Goal: Entertainment & Leisure: Consume media (video, audio)

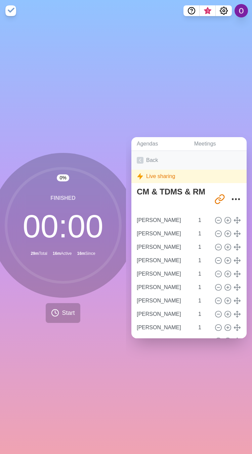
click at [140, 159] on polyline at bounding box center [140, 160] width 2 height 3
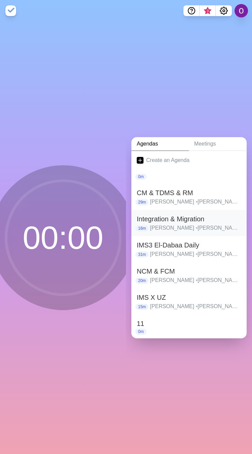
click at [165, 224] on p "[PERSON_NAME] • [PERSON_NAME] • [PERSON_NAME] • [PERSON_NAME] • [PERSON_NAME] •…" at bounding box center [195, 228] width 91 height 8
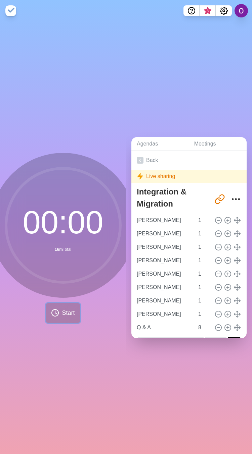
click at [62, 312] on span "Start" at bounding box center [68, 313] width 13 height 9
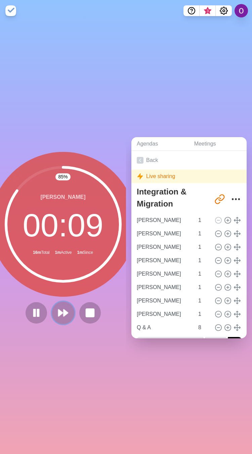
click at [59, 314] on icon at bounding box center [62, 312] width 11 height 11
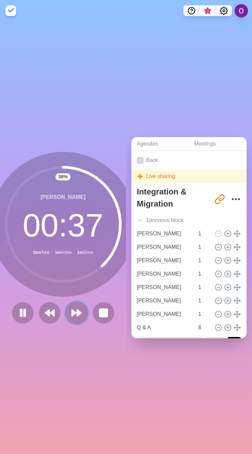
click at [72, 316] on button at bounding box center [76, 312] width 22 height 22
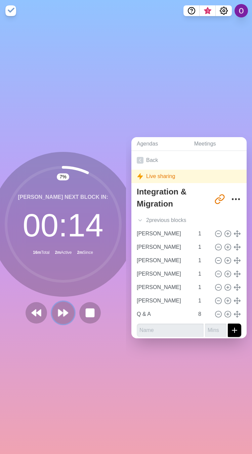
click at [63, 310] on polygon at bounding box center [65, 313] width 4 height 7
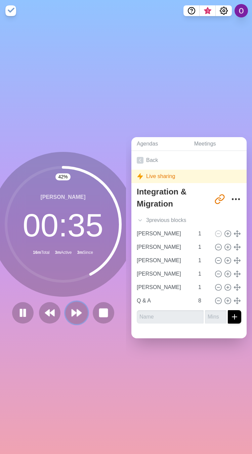
click at [77, 311] on polygon at bounding box center [79, 313] width 4 height 7
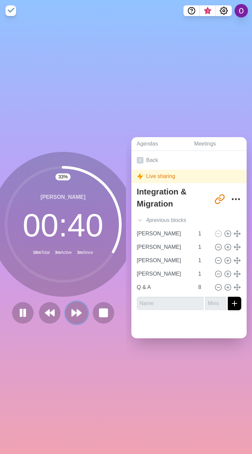
click at [72, 310] on polygon at bounding box center [74, 313] width 4 height 7
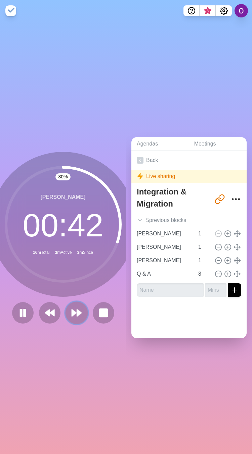
click at [75, 307] on icon at bounding box center [76, 312] width 11 height 11
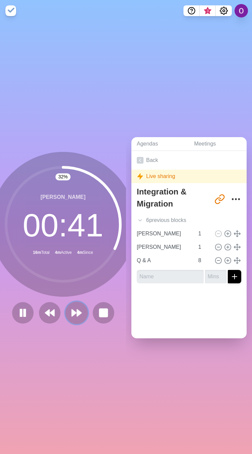
click at [71, 312] on icon at bounding box center [76, 312] width 11 height 11
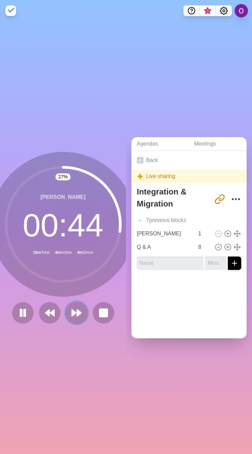
click at [77, 310] on polygon at bounding box center [79, 313] width 4 height 7
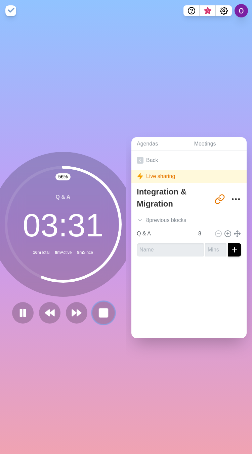
click at [101, 311] on rect at bounding box center [103, 313] width 8 height 8
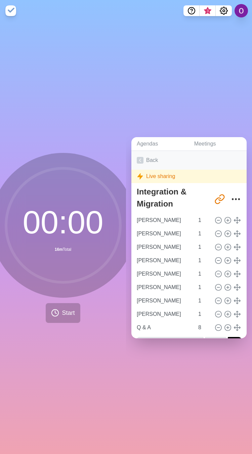
click at [137, 157] on icon at bounding box center [139, 160] width 7 height 7
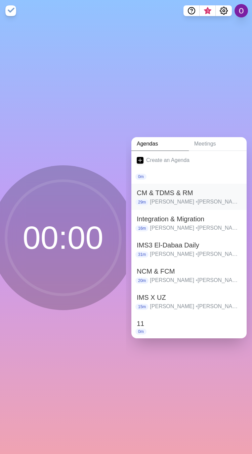
click at [171, 192] on h2 "CM & TDMS & RM" at bounding box center [188, 193] width 104 height 10
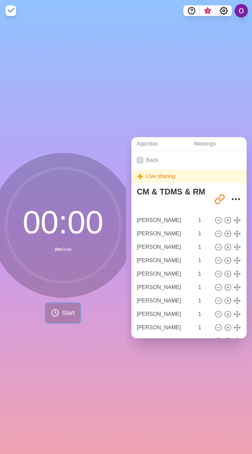
click at [63, 312] on span "Start" at bounding box center [68, 313] width 13 height 9
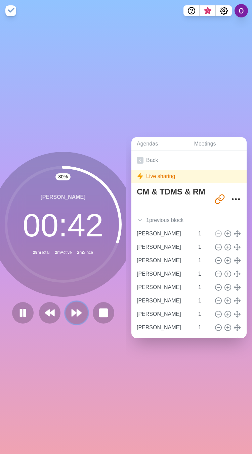
click at [77, 311] on polygon at bounding box center [79, 313] width 4 height 7
click at [78, 312] on button at bounding box center [76, 312] width 22 height 22
click at [77, 310] on polygon at bounding box center [79, 313] width 4 height 7
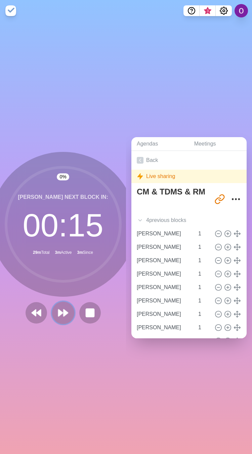
click at [58, 310] on polygon at bounding box center [60, 313] width 4 height 7
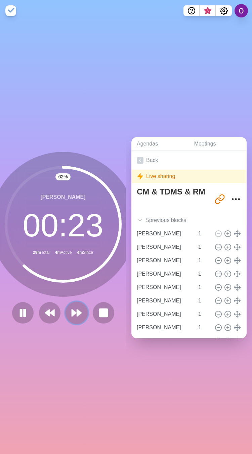
click at [73, 314] on icon at bounding box center [76, 312] width 11 height 11
click at [77, 310] on polygon at bounding box center [79, 313] width 4 height 7
click at [77, 311] on polygon at bounding box center [79, 313] width 4 height 7
click at [77, 310] on polygon at bounding box center [79, 313] width 4 height 7
click at [77, 312] on polygon at bounding box center [79, 313] width 4 height 7
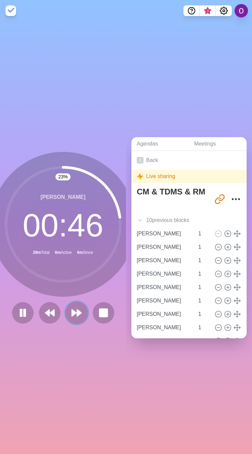
click at [77, 310] on polygon at bounding box center [79, 313] width 4 height 7
click at [75, 311] on icon at bounding box center [76, 312] width 11 height 11
click at [77, 311] on polygon at bounding box center [79, 313] width 4 height 7
click at [72, 310] on polygon at bounding box center [74, 313] width 4 height 7
click at [71, 313] on icon at bounding box center [76, 312] width 11 height 11
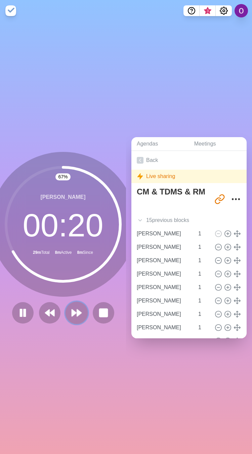
click at [72, 310] on polygon at bounding box center [74, 313] width 4 height 7
click at [74, 312] on icon at bounding box center [76, 312] width 11 height 11
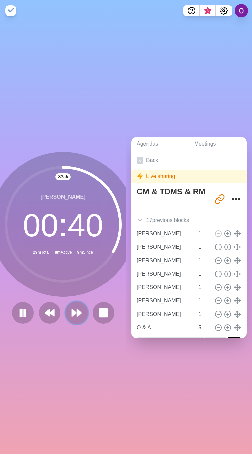
click at [77, 310] on polygon at bounding box center [79, 313] width 4 height 7
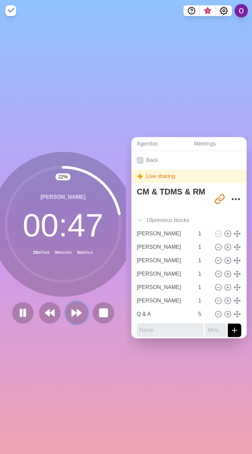
click at [74, 312] on icon at bounding box center [76, 312] width 11 height 11
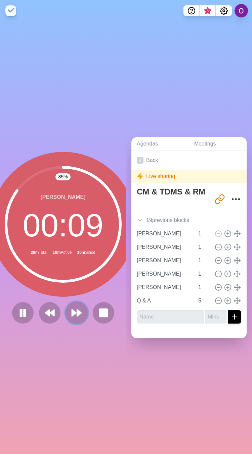
click at [77, 310] on polygon at bounding box center [79, 313] width 4 height 7
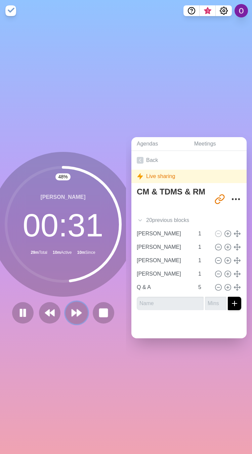
click at [74, 312] on icon at bounding box center [76, 312] width 11 height 11
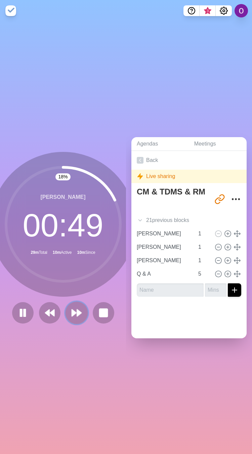
click at [71, 307] on icon at bounding box center [76, 312] width 11 height 11
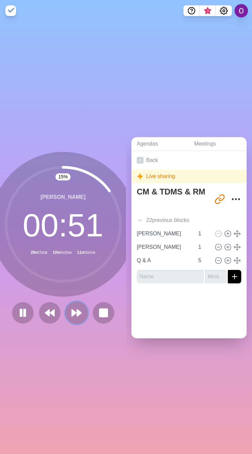
click at [72, 311] on polygon at bounding box center [74, 313] width 4 height 7
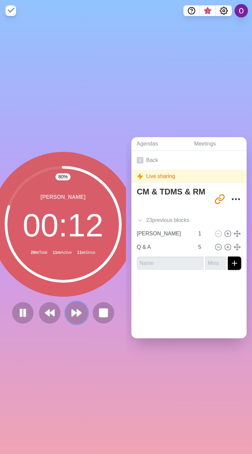
click at [74, 314] on icon at bounding box center [76, 312] width 11 height 11
